Goal: Register for event/course

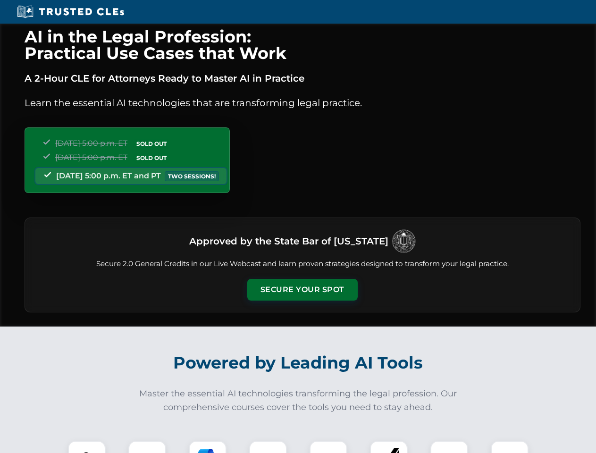
click at [302, 290] on button "Secure Your Spot" at bounding box center [302, 290] width 110 height 22
